Goal: Task Accomplishment & Management: Use online tool/utility

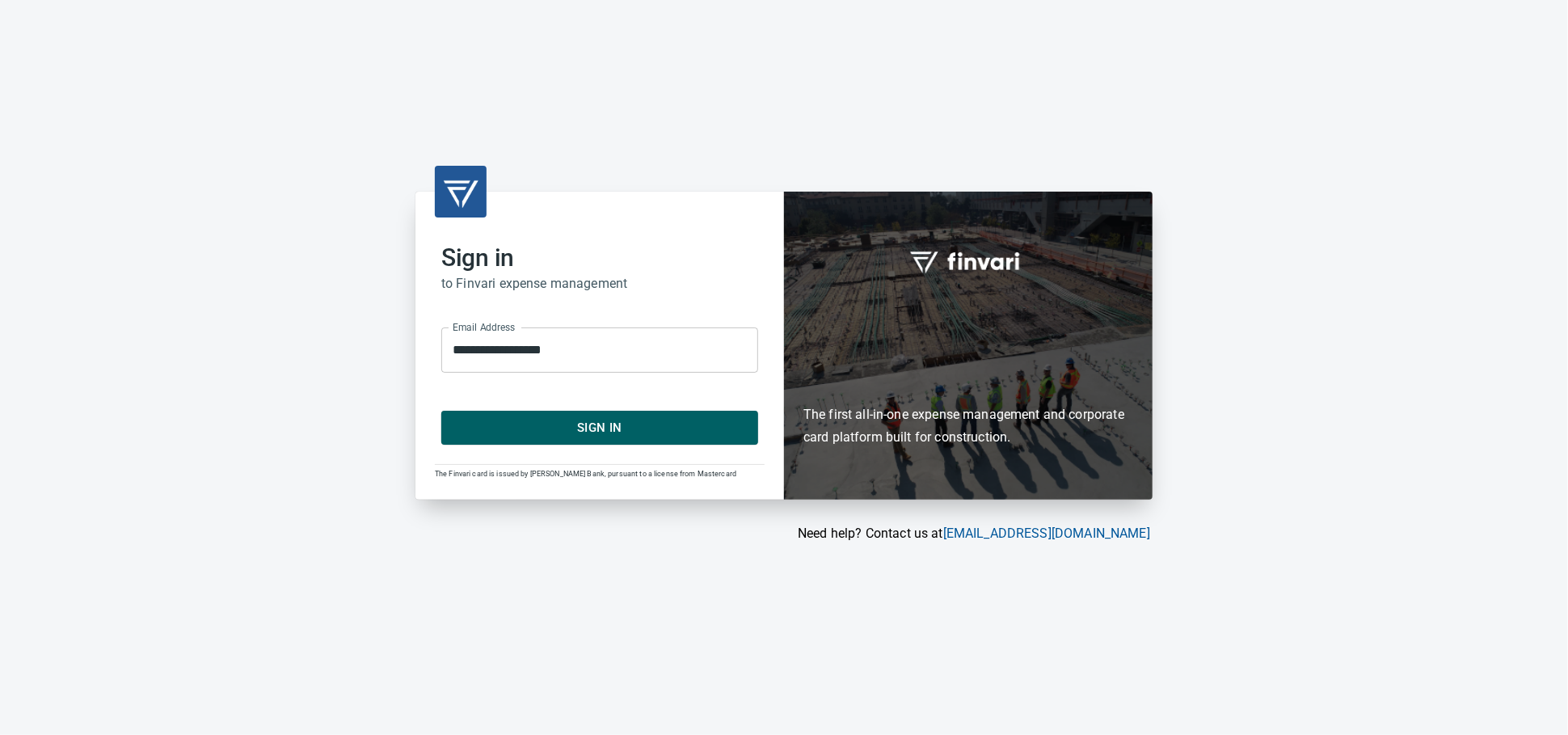
click at [616, 433] on span "Sign In" at bounding box center [599, 427] width 282 height 21
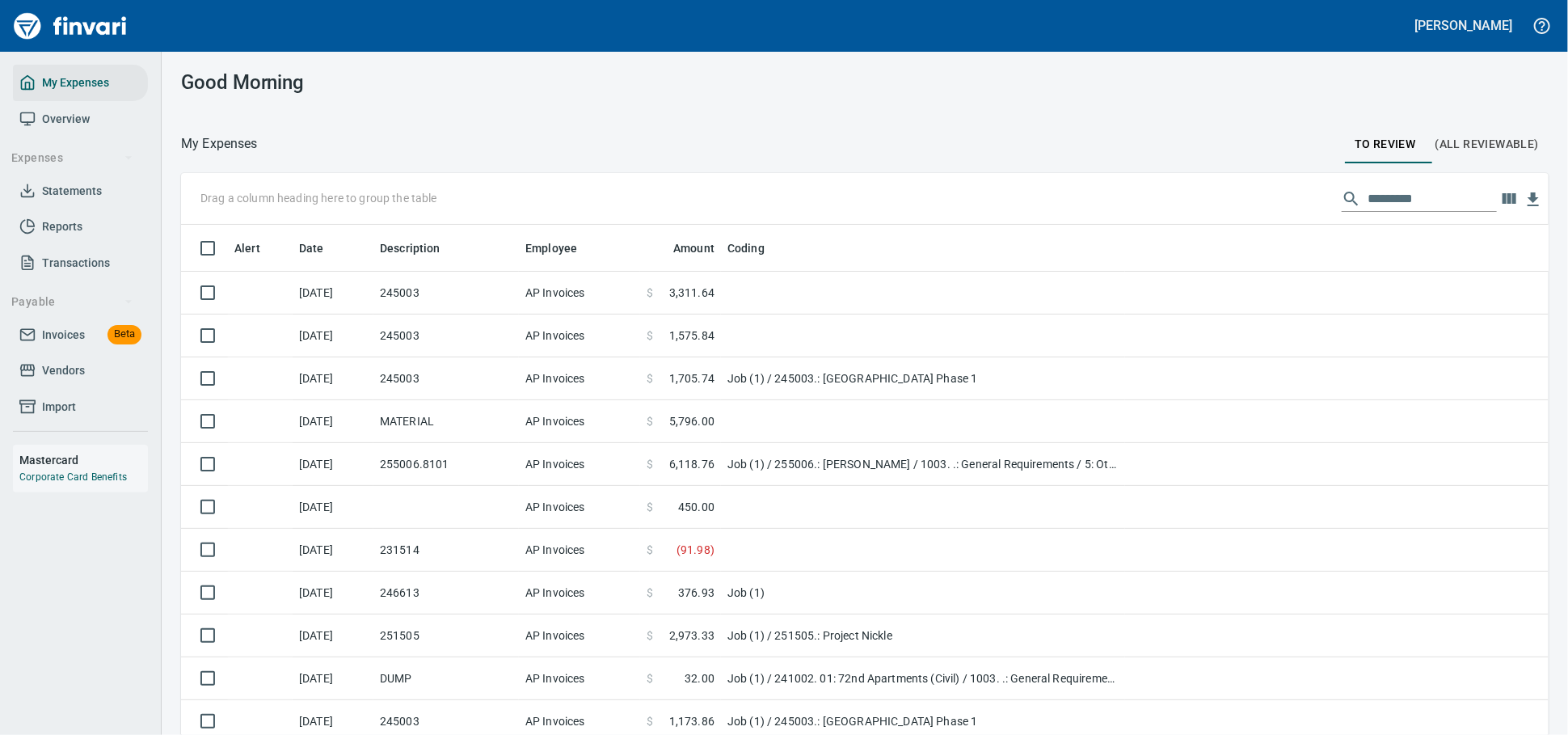
scroll to position [2, 2]
click at [47, 354] on link "Invoices Beta" at bounding box center [81, 335] width 135 height 36
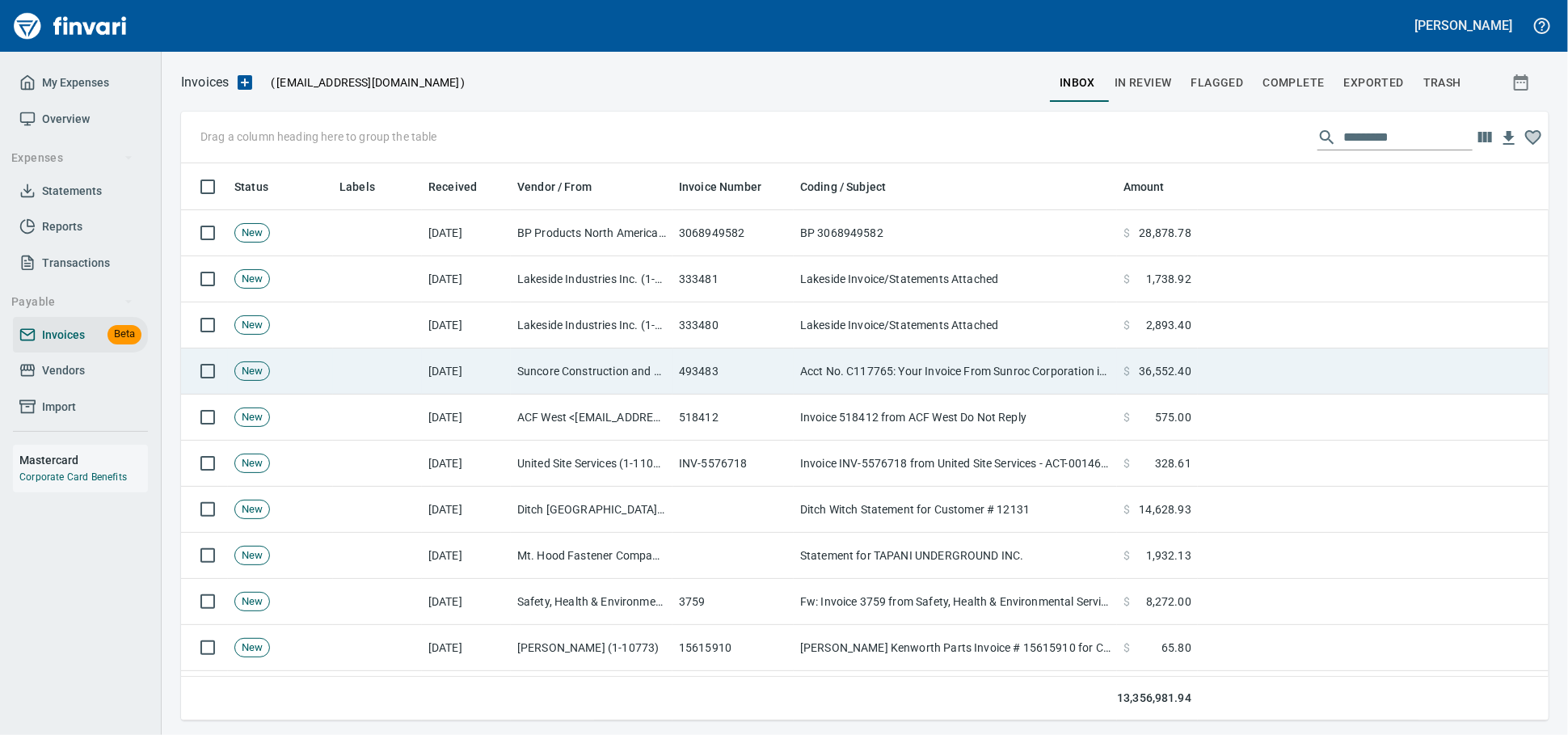
scroll to position [2, 2]
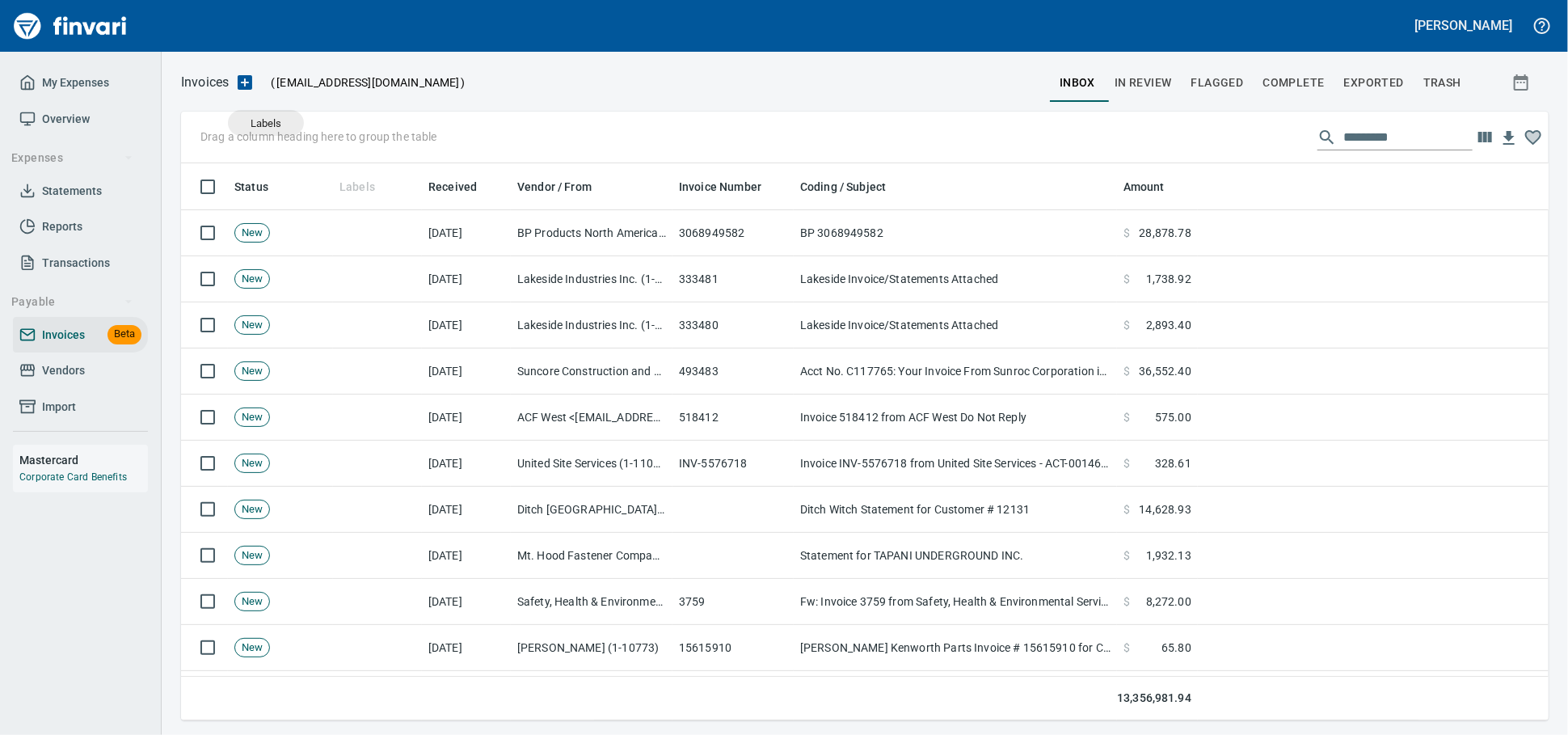
drag, startPoint x: 361, startPoint y: 189, endPoint x: 260, endPoint y: 139, distance: 112.7
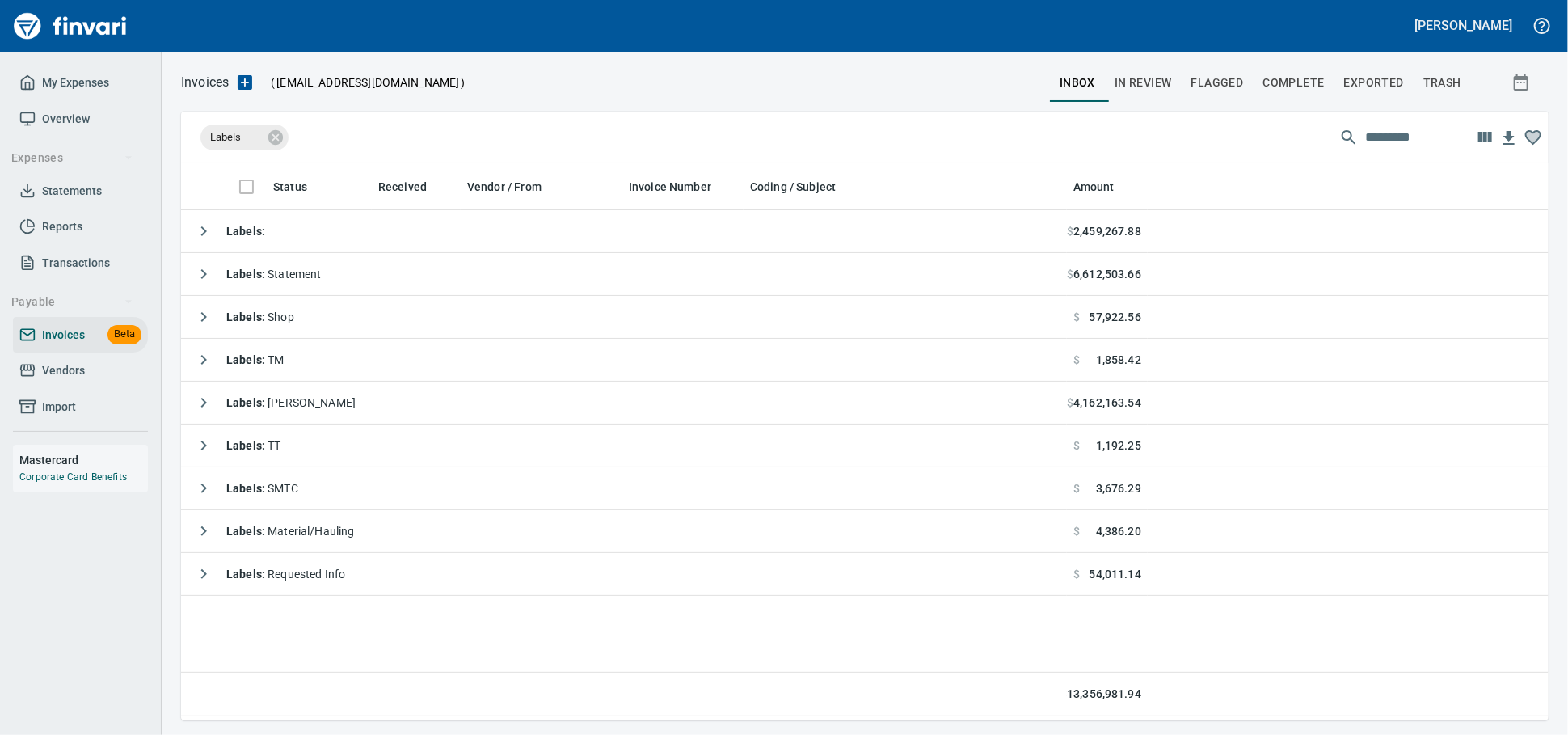
scroll to position [543, 1353]
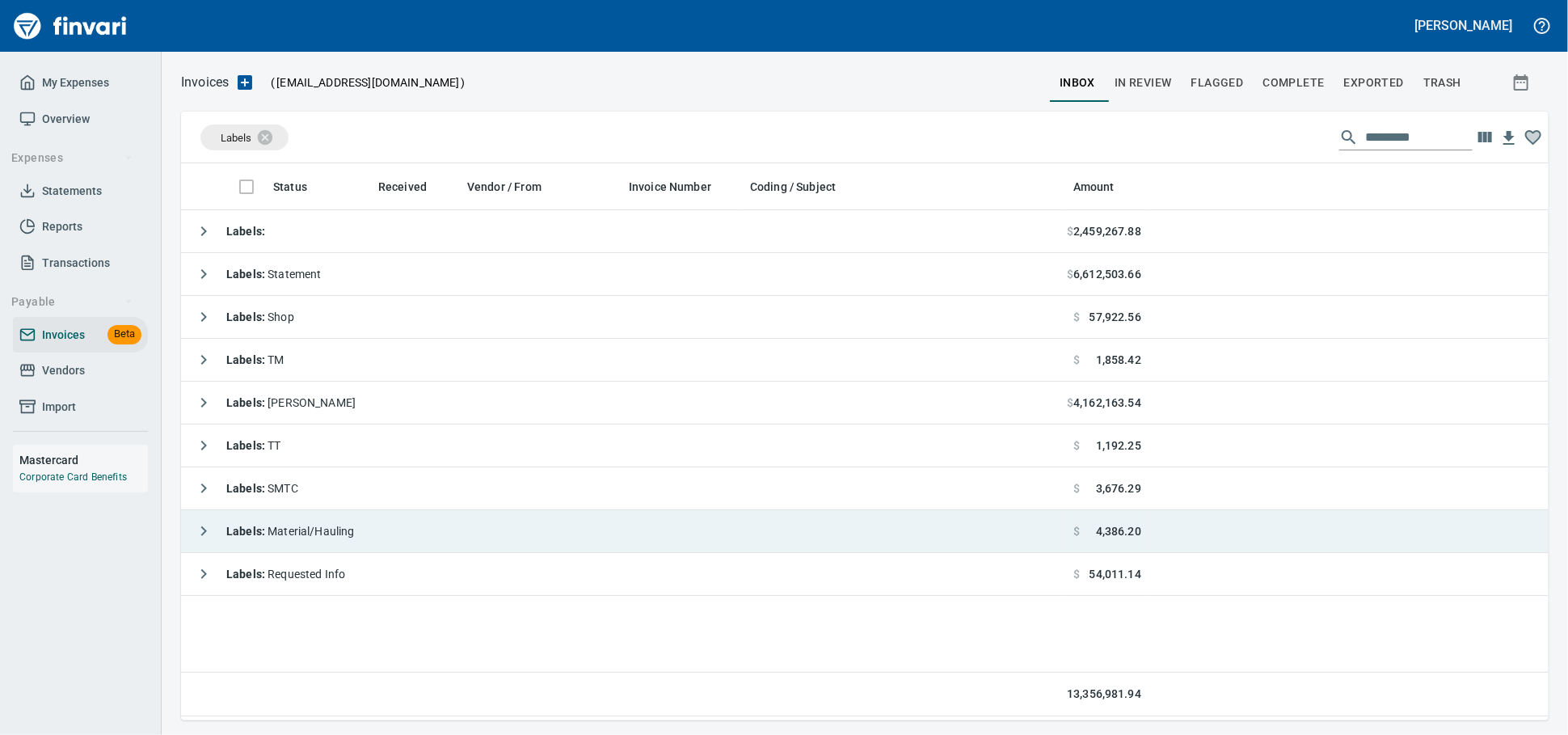
click at [353, 527] on span "Labels : Material/Hauling" at bounding box center [290, 531] width 128 height 13
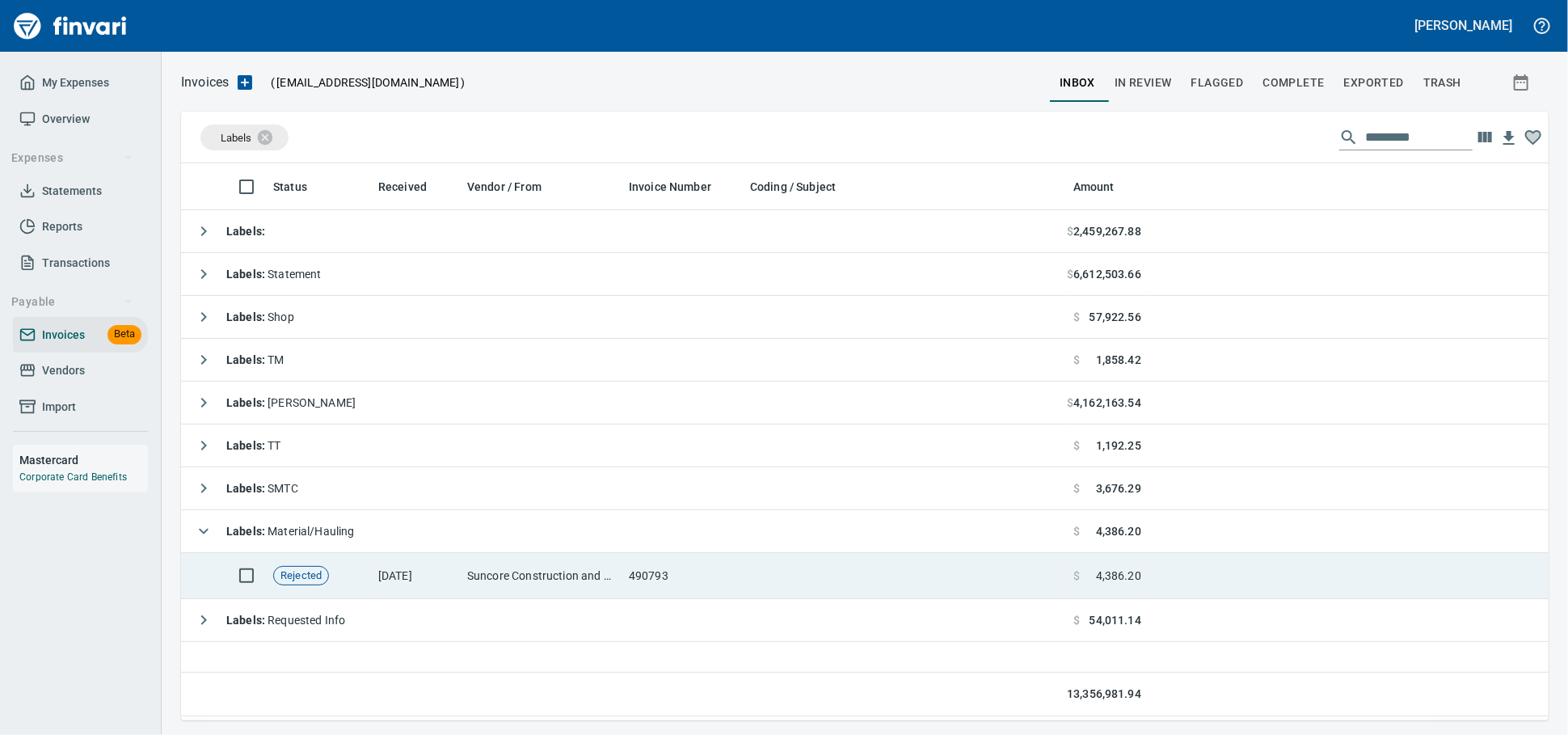
click at [495, 582] on td "Suncore Construction and Materials Inc. (1-38881)" at bounding box center [541, 576] width 162 height 46
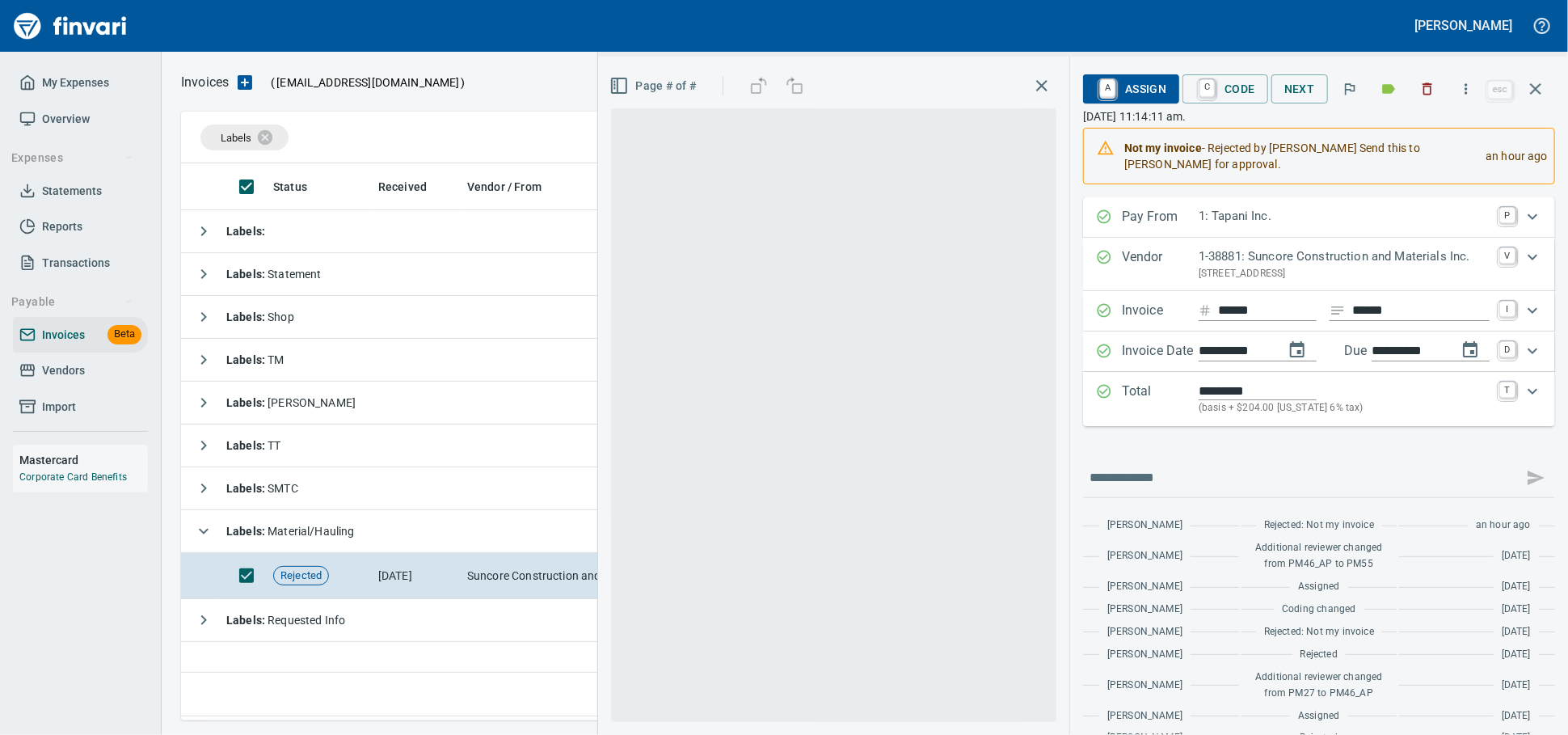
scroll to position [543, 1352]
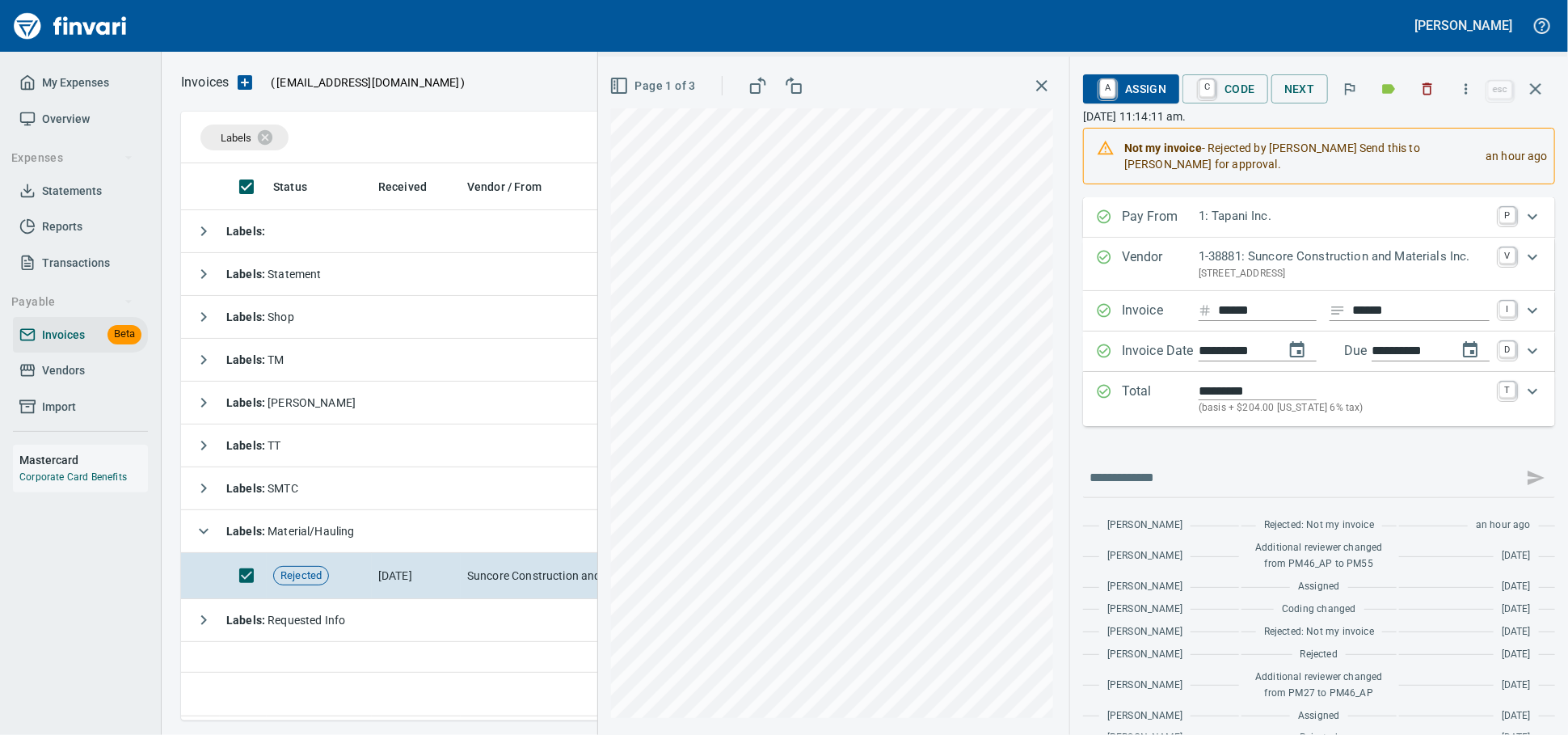
click at [1096, 91] on span "A Assign" at bounding box center [1131, 89] width 70 height 28
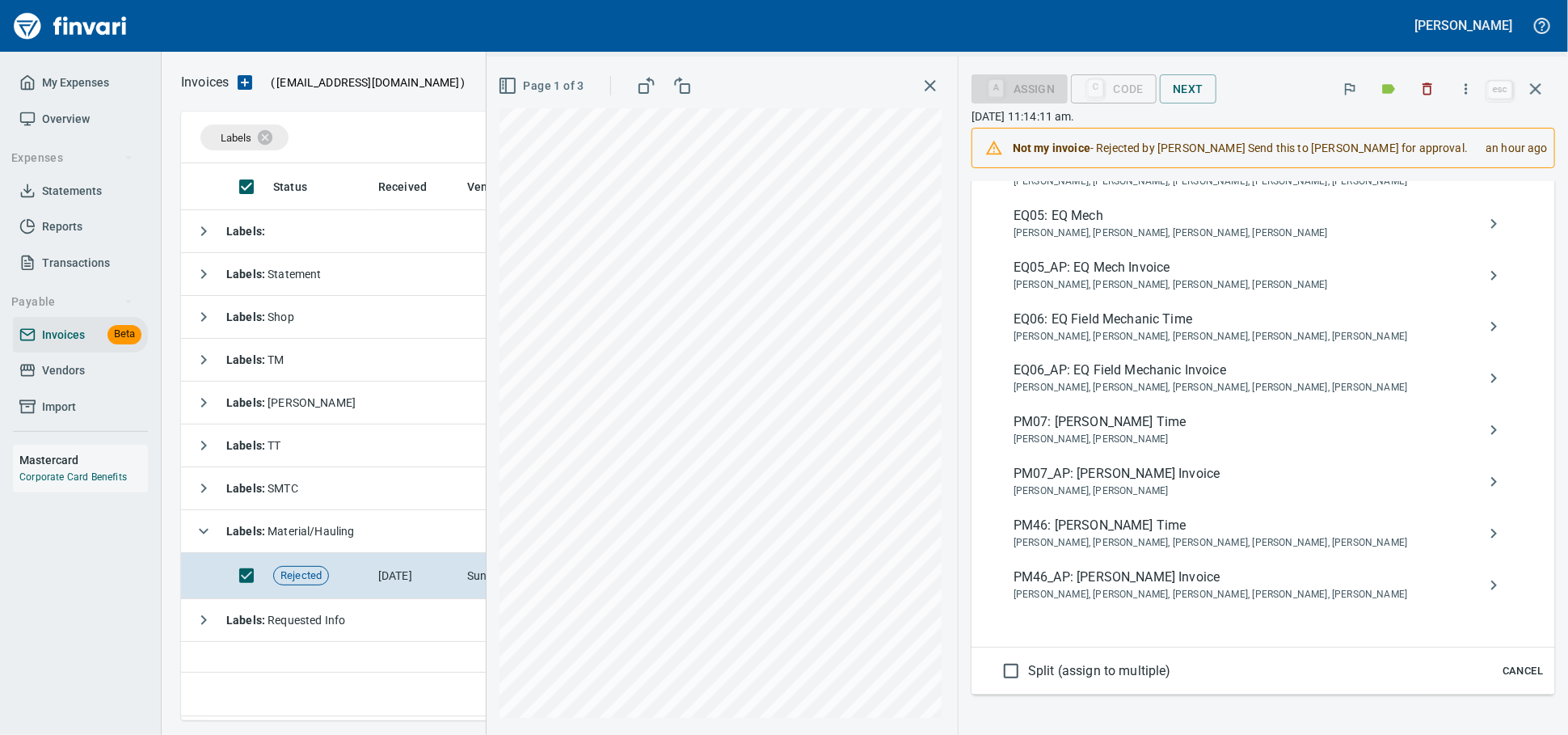
scroll to position [988, 0]
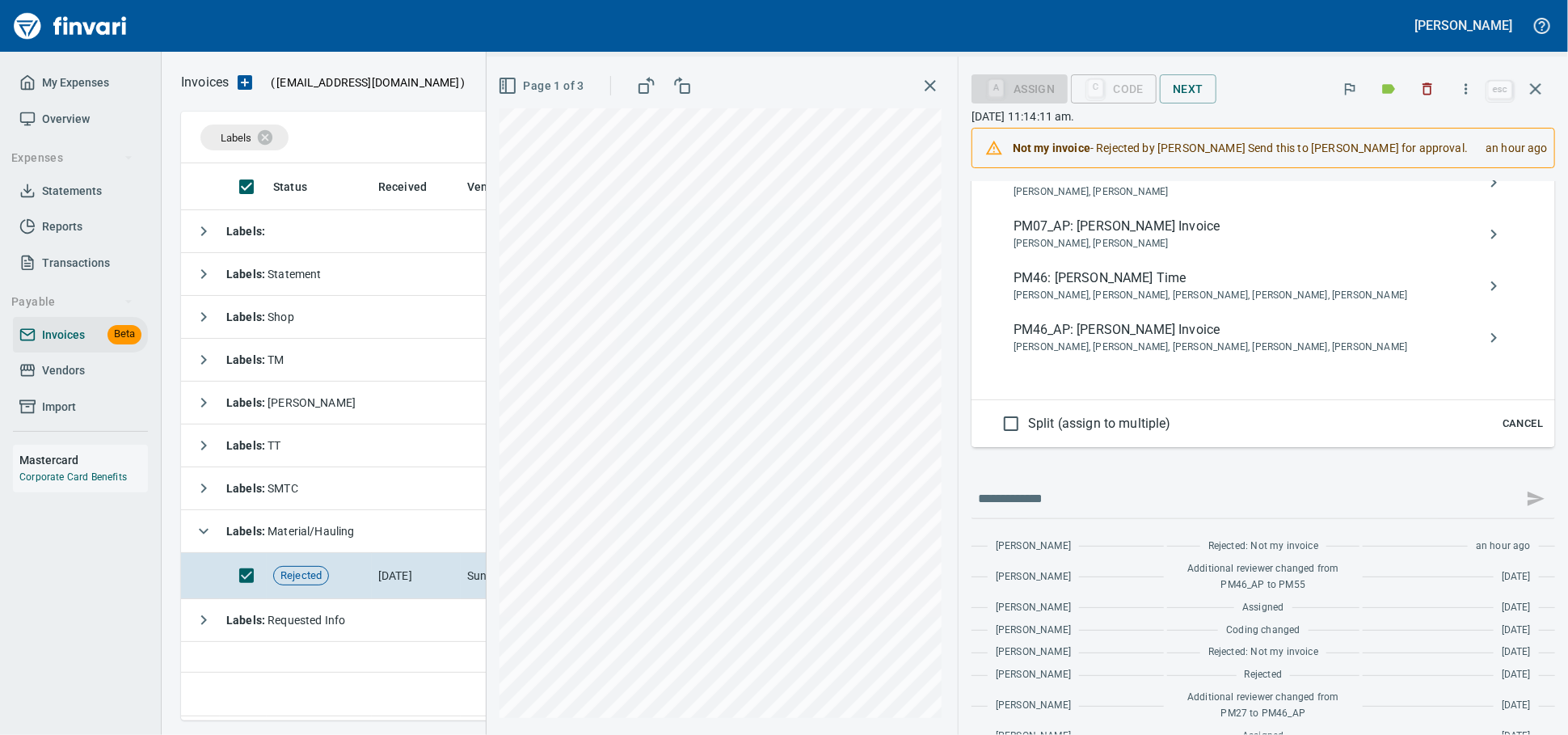
type input "**********"
click at [1239, 340] on span "PM46_AP: [PERSON_NAME] Invoice" at bounding box center [1250, 330] width 474 height 19
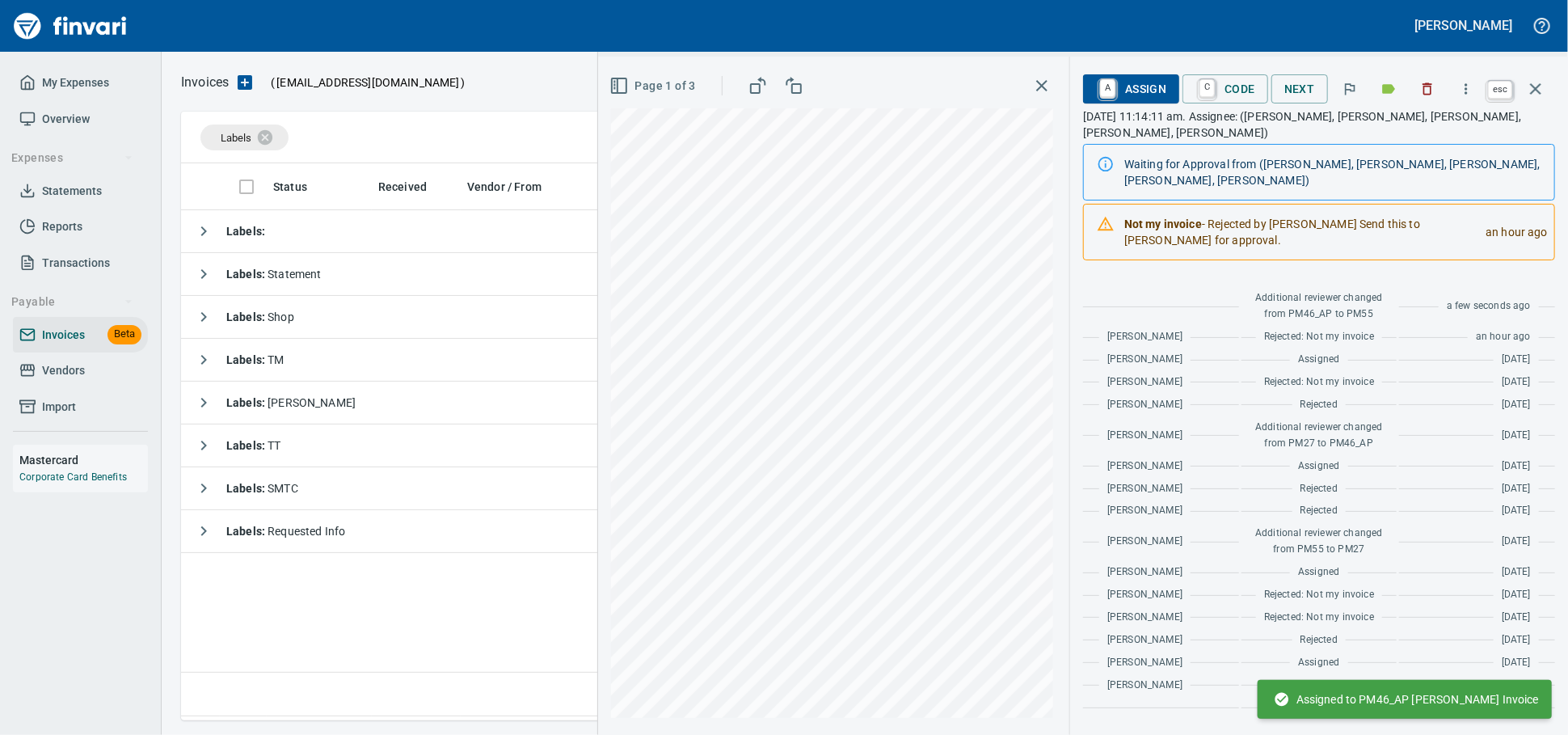
scroll to position [393, 0]
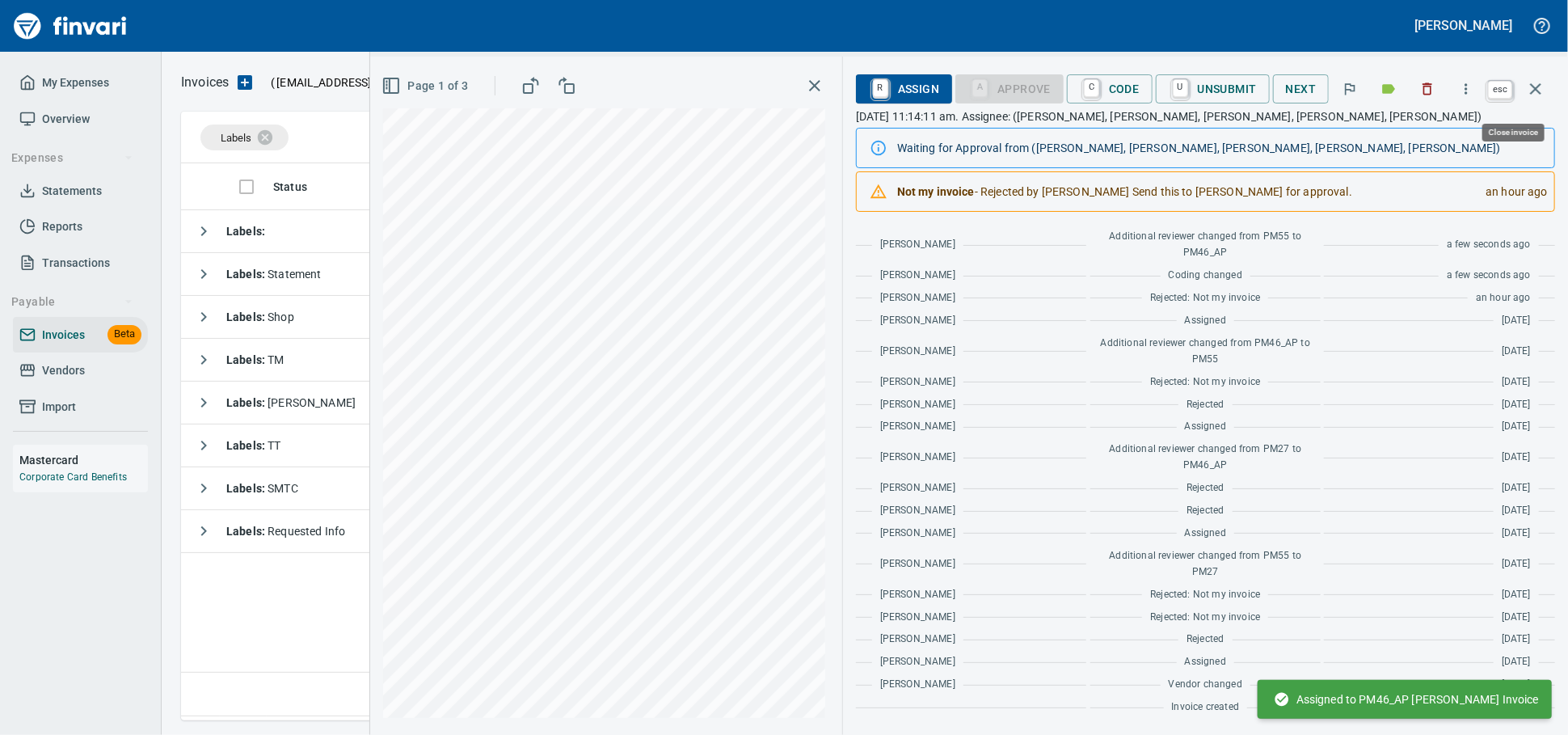
click at [1410, 82] on icon "button" at bounding box center [1536, 88] width 19 height 19
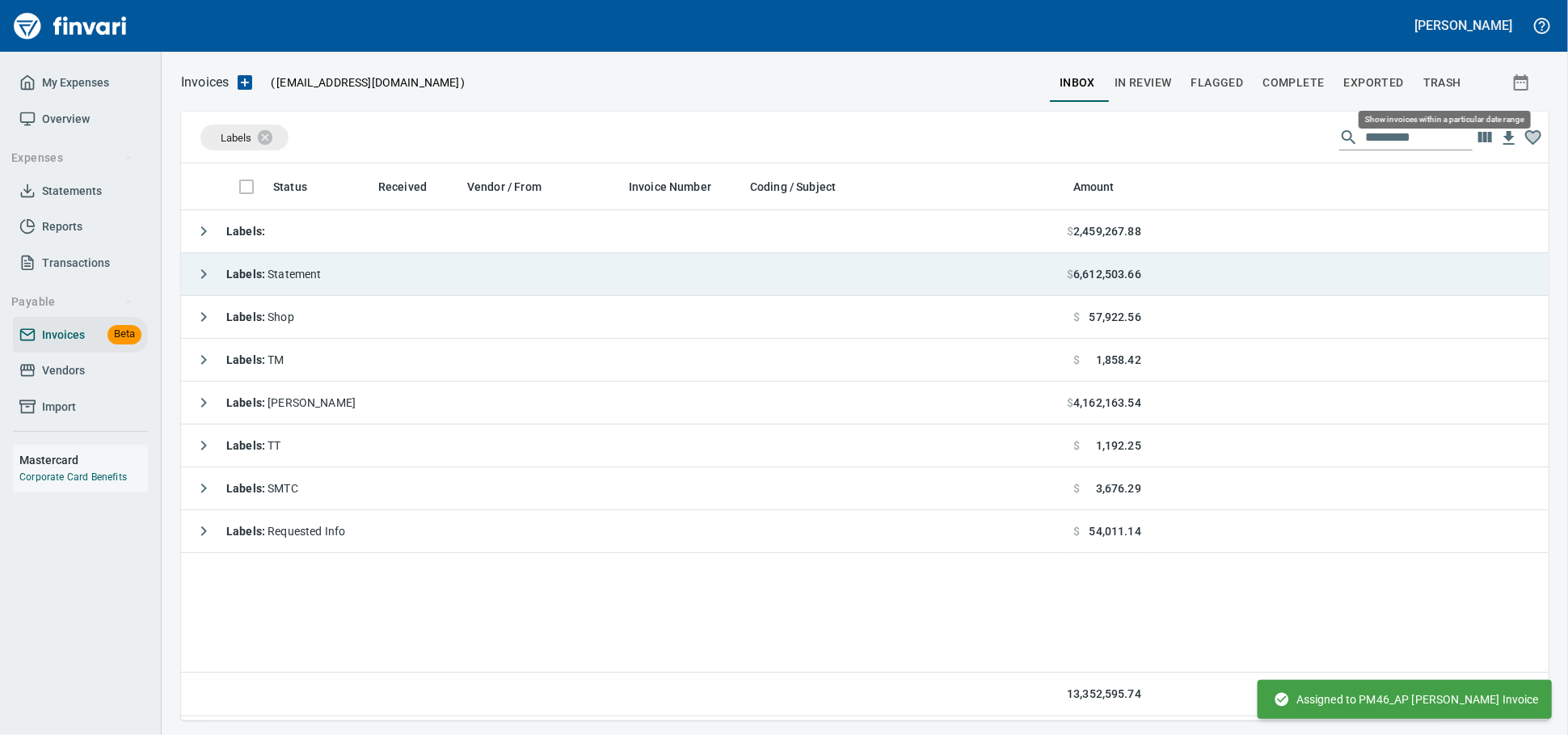
scroll to position [543, 1353]
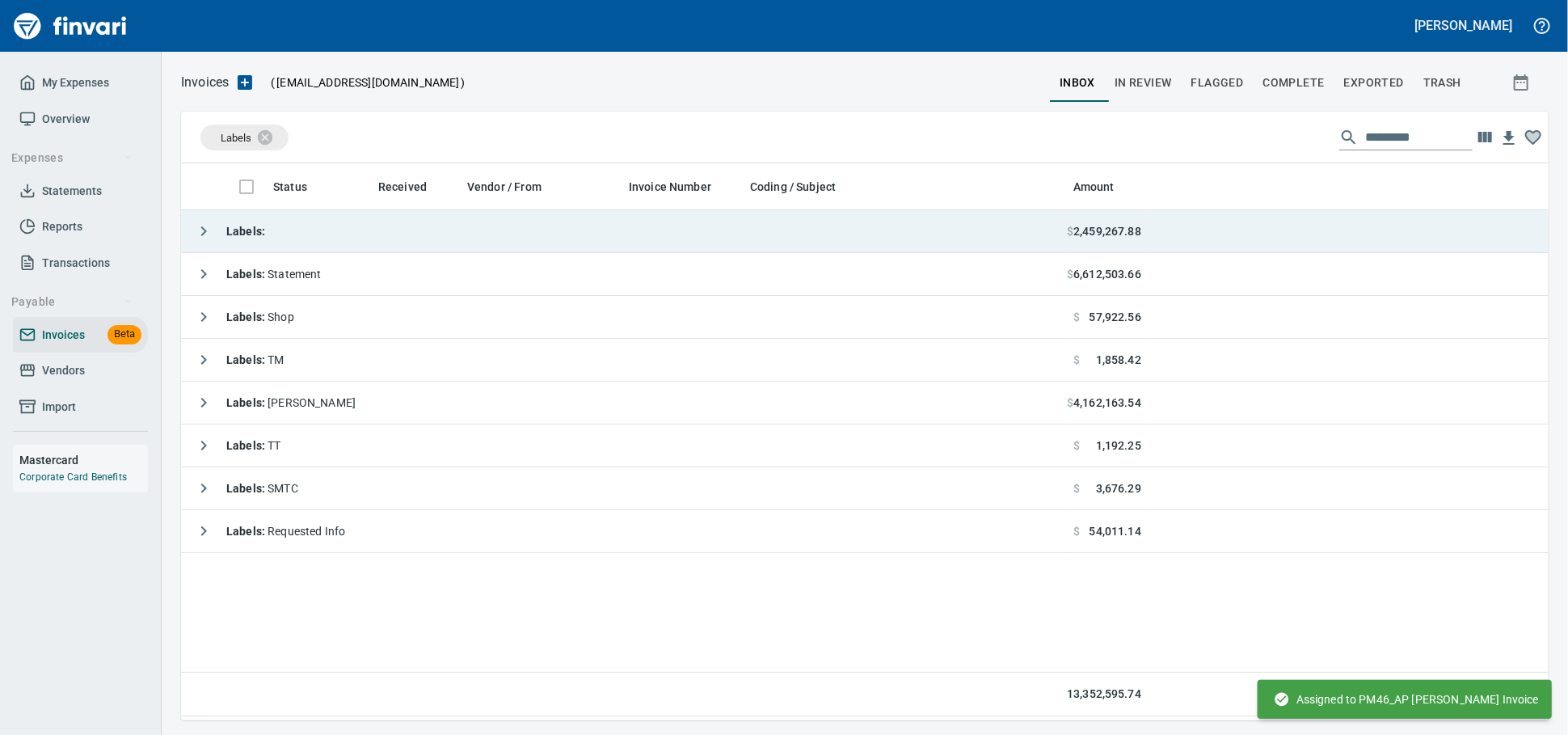
click at [693, 253] on td "Labels :" at bounding box center [624, 231] width 886 height 42
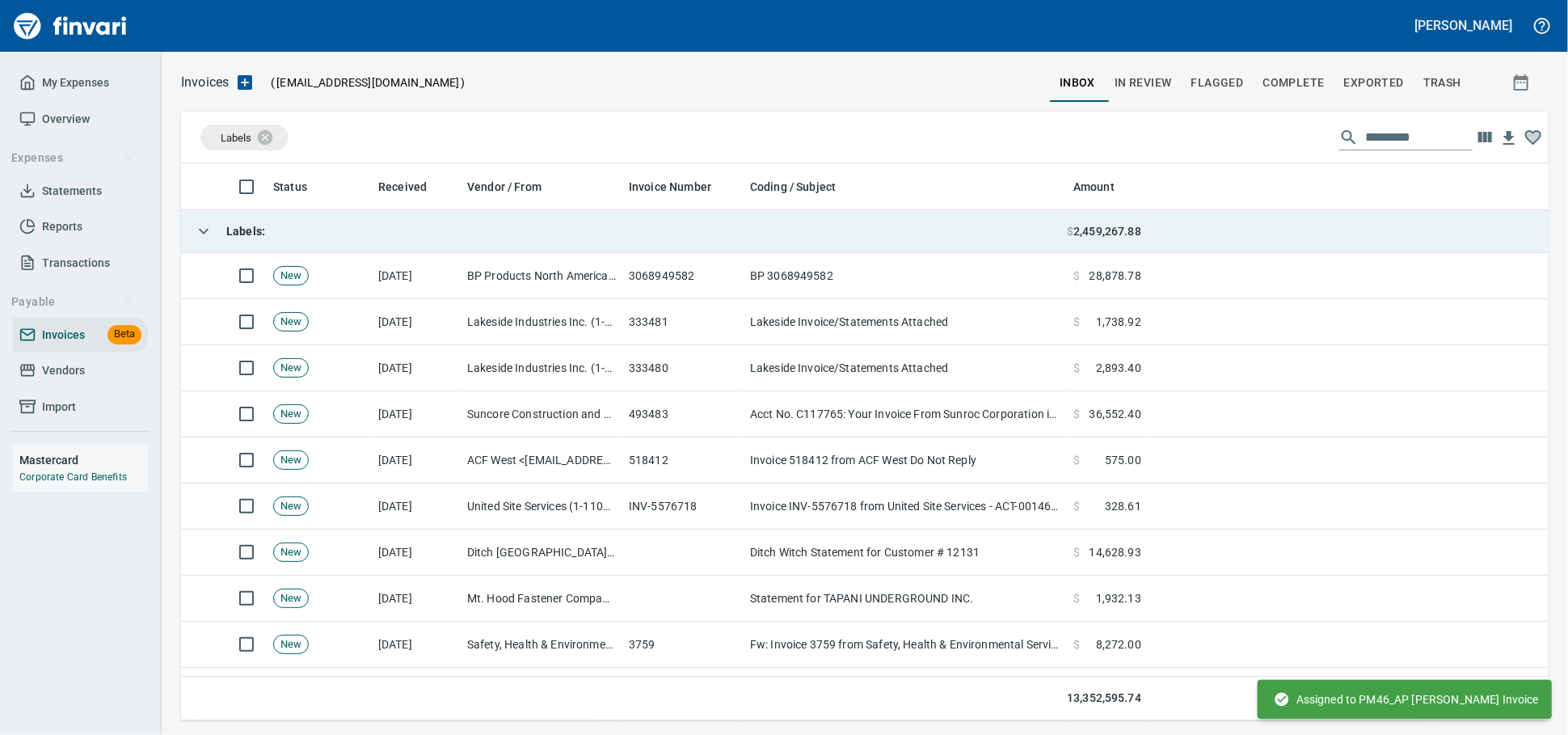
scroll to position [543, 1339]
click at [699, 231] on td "Labels :" at bounding box center [624, 231] width 886 height 42
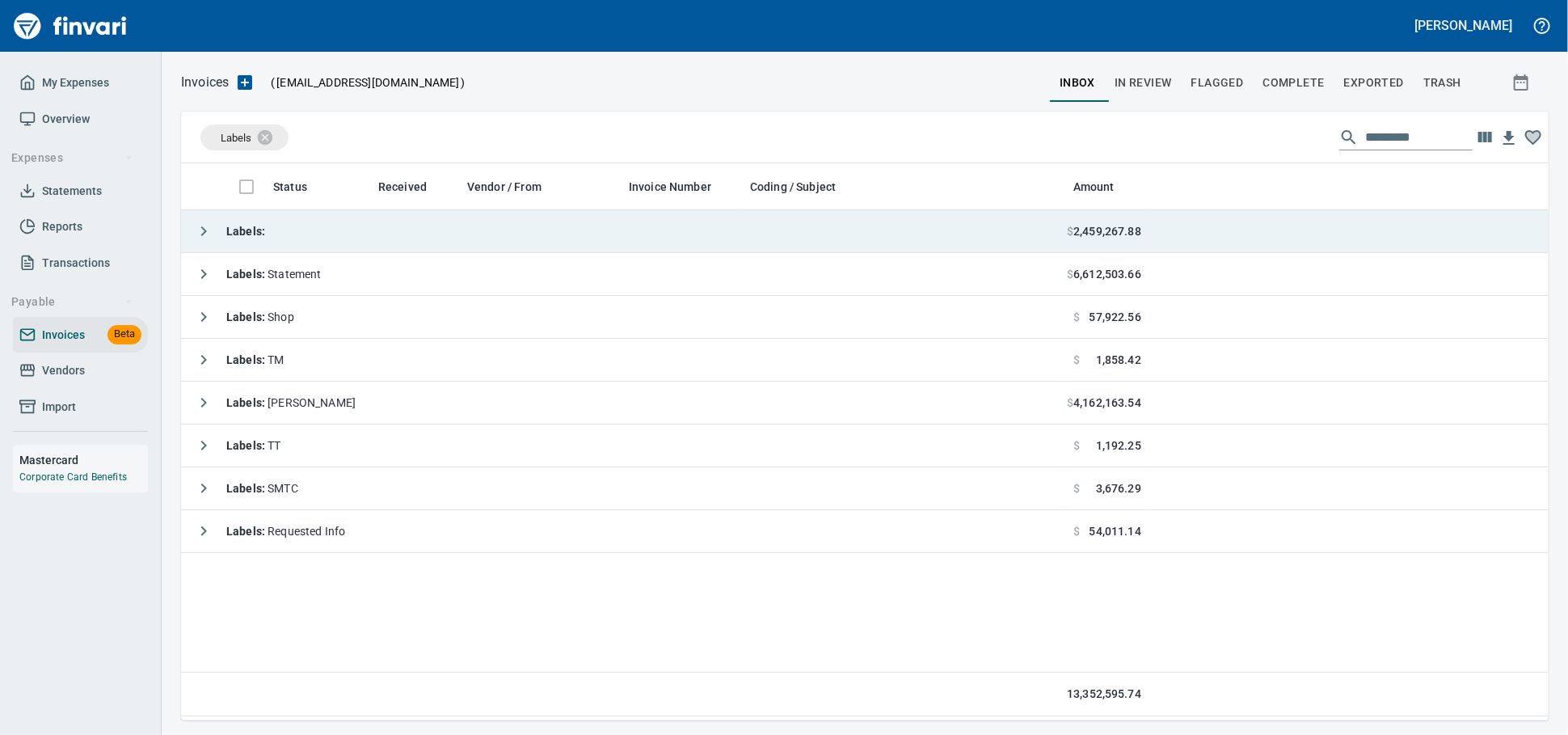
scroll to position [543, 1353]
